Goal: Information Seeking & Learning: Learn about a topic

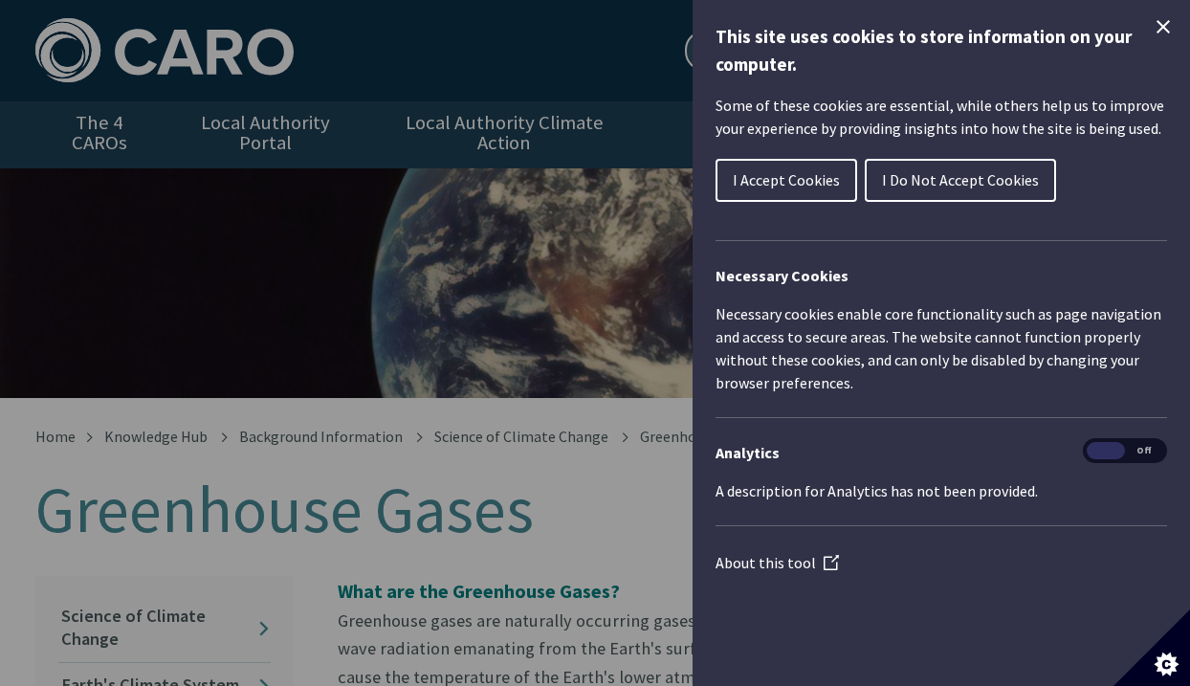
click at [1154, 30] on icon "Close Cookie Control" at bounding box center [1163, 26] width 23 height 23
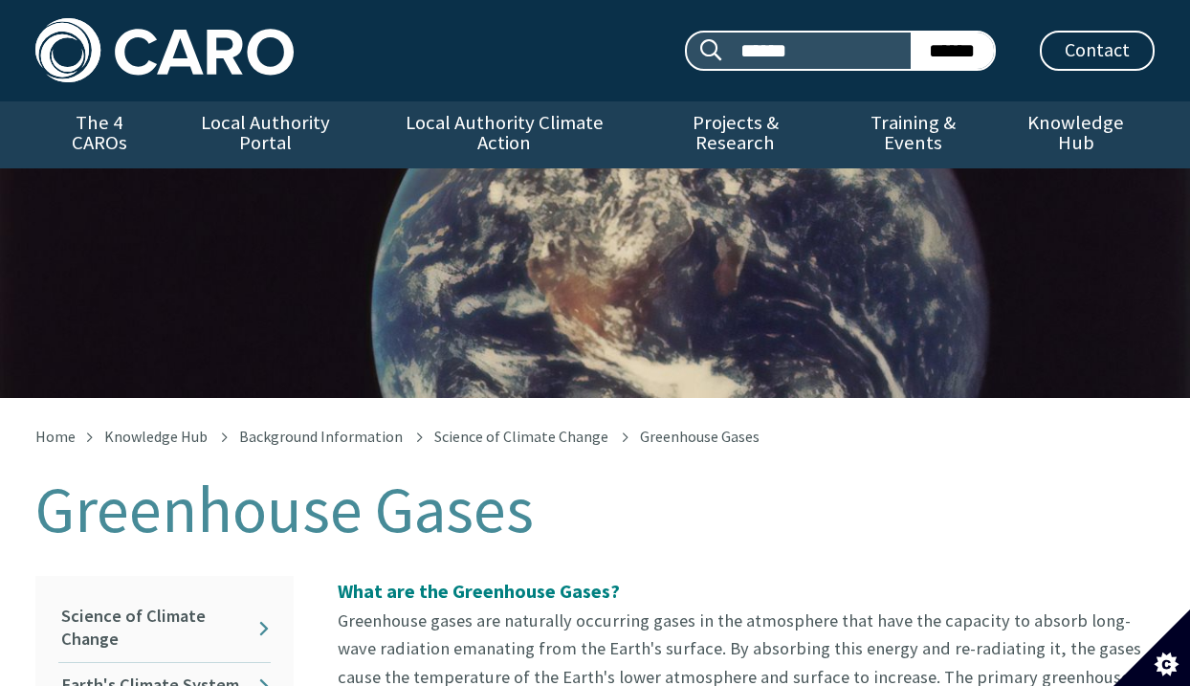
click at [193, 54] on img at bounding box center [164, 50] width 258 height 64
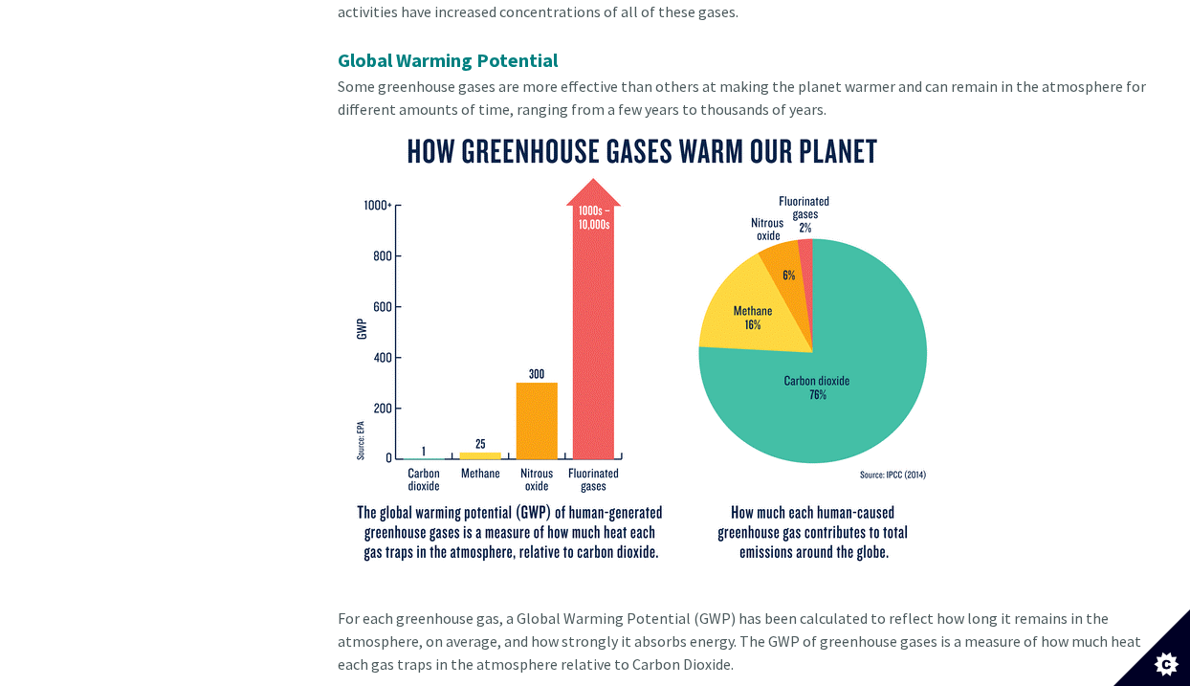
scroll to position [963, 0]
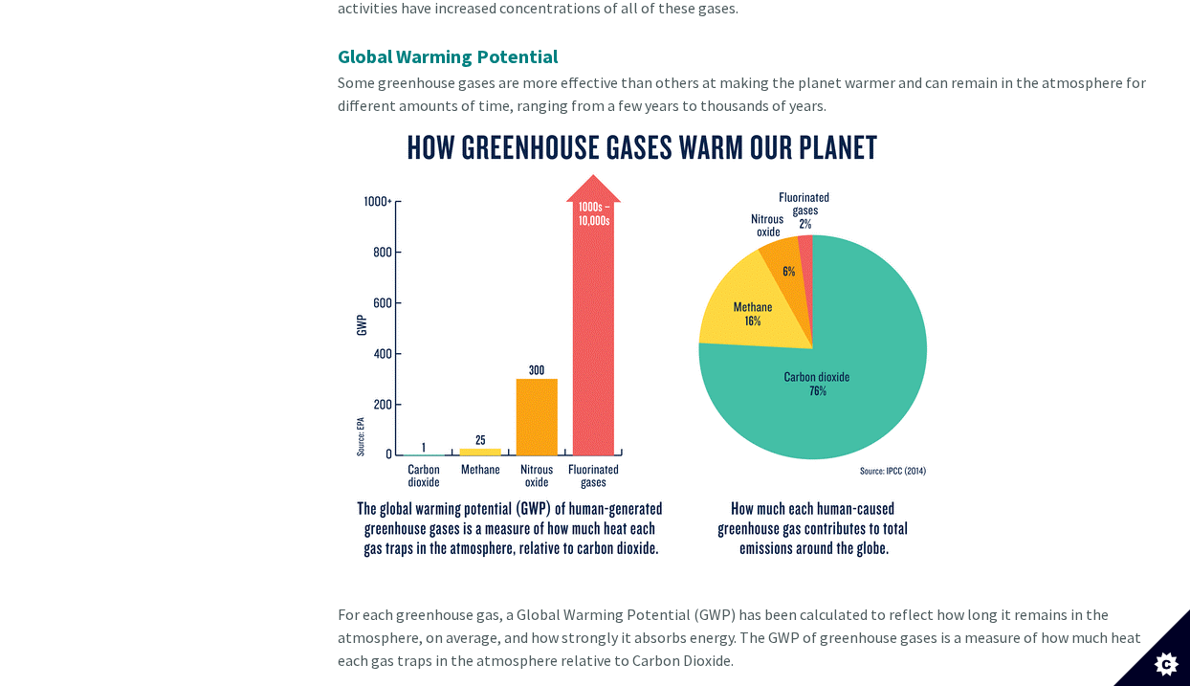
click at [600, 352] on img at bounding box center [641, 344] width 607 height 455
